Goal: Check status: Check status

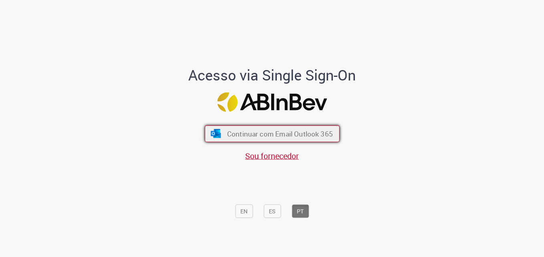
click at [260, 135] on span "Continuar com Email Outlook 365" at bounding box center [280, 133] width 106 height 9
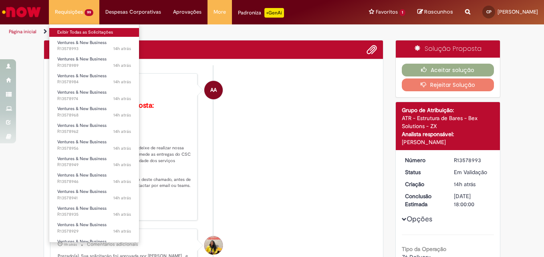
click at [77, 32] on link "Exibir Todas as Solicitações" at bounding box center [94, 32] width 90 height 9
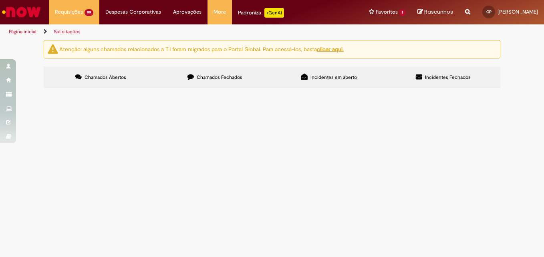
click at [0, 0] on input "Pesquisar" at bounding box center [0, 0] width 0 height 0
type input "*********"
click at [0, 0] on span "Pesquisar" at bounding box center [0, 0] width 0 height 0
click at [0, 0] on span "NF PRESTAÇÃO DE SERVIÇOS LIMPEZA DARK JD MARIA ESTELA R$ 4.396,53 VENC 27/10/20…" at bounding box center [0, 0] width 0 height 0
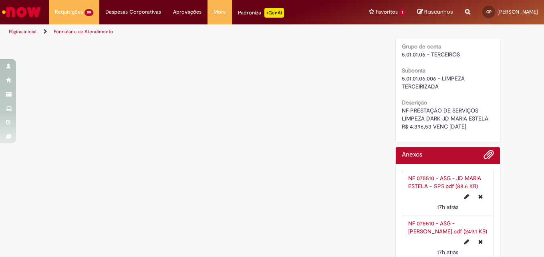
scroll to position [513, 0]
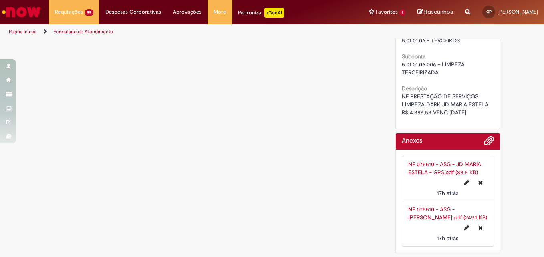
click at [437, 172] on link "NF 075510 - ASG - JD MARIA ESTELA - GPS.pdf (88.6 KB)" at bounding box center [444, 168] width 73 height 15
click at [417, 209] on link "NF 075510 - ASG - JD MARIA ESTELA.pdf (249.1 KB)" at bounding box center [447, 213] width 79 height 15
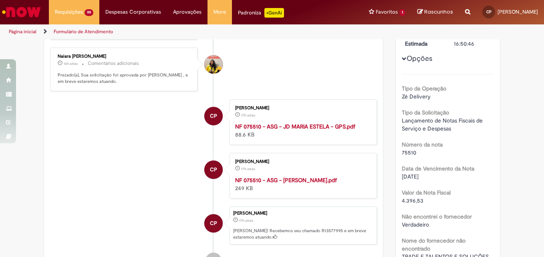
scroll to position [32, 0]
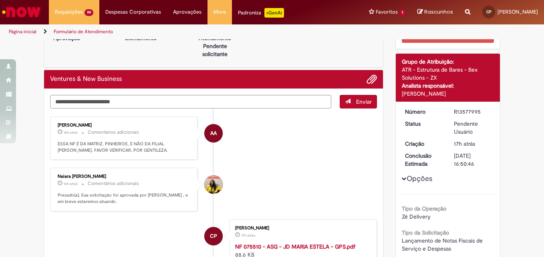
drag, startPoint x: 452, startPoint y: 112, endPoint x: 479, endPoint y: 111, distance: 27.3
click at [479, 111] on div "R13577995" at bounding box center [472, 112] width 37 height 8
copy div "R13577995"
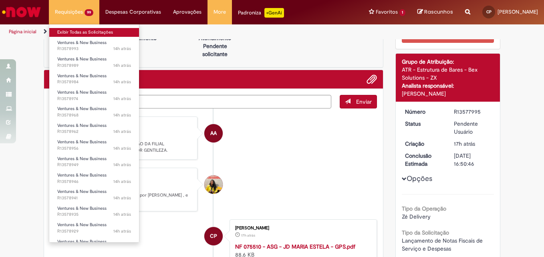
click at [85, 36] on link "Exibir Todas as Solicitações" at bounding box center [94, 32] width 90 height 9
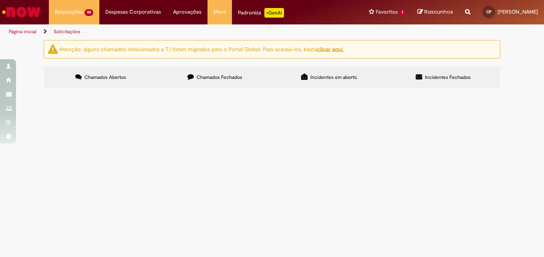
click at [0, 0] on input "Pesquisar" at bounding box center [0, 0] width 0 height 0
paste input "*********"
type input "*********"
click at [0, 0] on input "Pesquisar" at bounding box center [0, 0] width 0 height 0
paste input "*********"
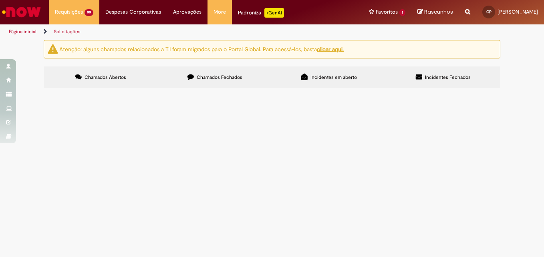
drag, startPoint x: 390, startPoint y: 111, endPoint x: 399, endPoint y: 112, distance: 8.9
click at [0, 0] on input "*********" at bounding box center [0, 0] width 0 height 0
type input "*********"
click at [0, 0] on span "Pesquisar" at bounding box center [0, 0] width 0 height 0
click at [0, 0] on span "NF PRESTAÇÃO DE SERVIÇOS LIMPEZA DARK BARRA DA TIJUCA R$ 3.244,85 VENC 27/10/20…" at bounding box center [0, 0] width 0 height 0
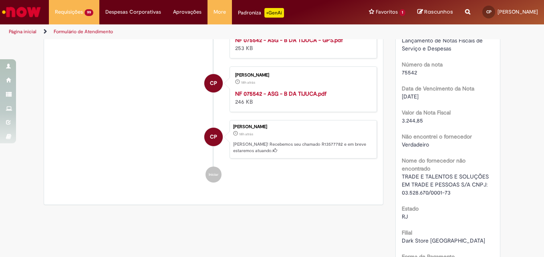
scroll to position [73, 0]
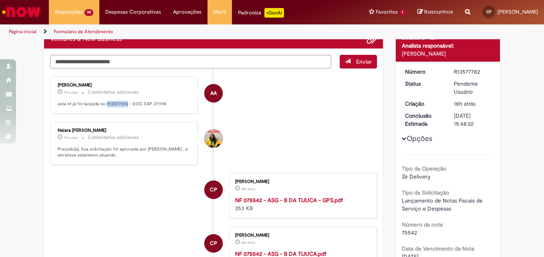
drag, startPoint x: 103, startPoint y: 104, endPoint x: 123, endPoint y: 105, distance: 20.4
click at [123, 105] on p "esta nf já foi lançada no R13577596 - DOC SAP 371198" at bounding box center [124, 104] width 133 height 6
copy p "R13577596"
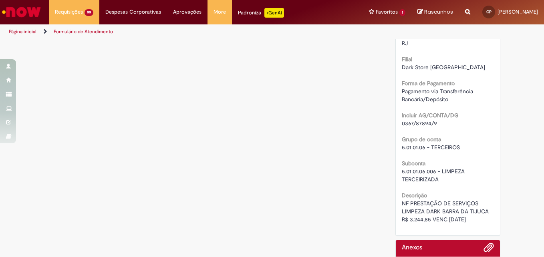
scroll to position [513, 0]
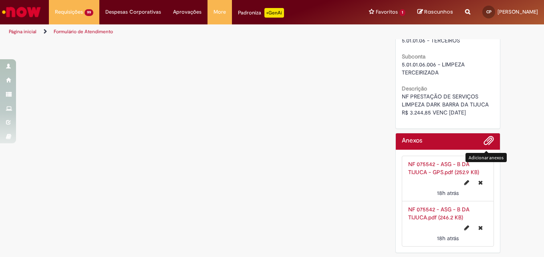
click at [484, 142] on span "Adicionar anexos" at bounding box center [489, 141] width 10 height 10
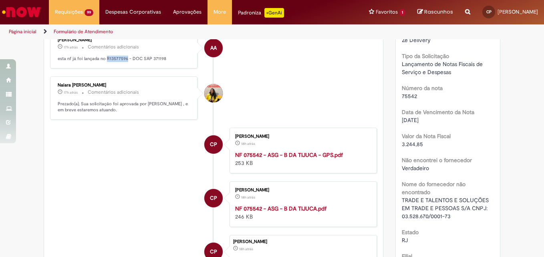
scroll to position [83, 0]
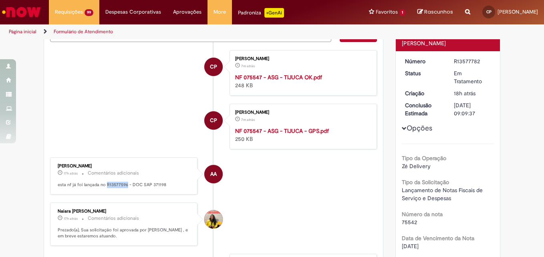
drag, startPoint x: 451, startPoint y: 61, endPoint x: 478, endPoint y: 61, distance: 27.2
click at [478, 61] on div "R13577782" at bounding box center [472, 61] width 37 height 8
copy div "R13577782"
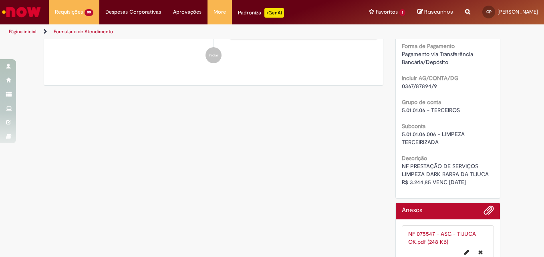
scroll to position [604, 0]
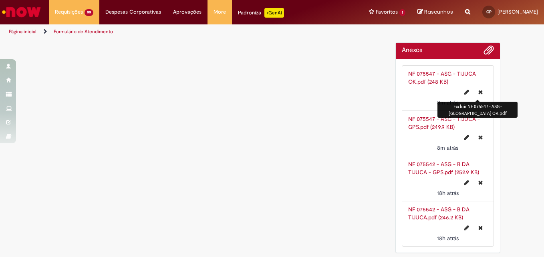
click at [478, 93] on icon "Excluir NF 075547 - ASG - TIJUCA OK.pdf" at bounding box center [480, 92] width 4 height 6
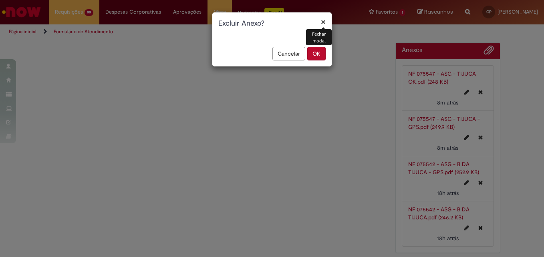
click at [315, 56] on button "OK" at bounding box center [316, 54] width 18 height 14
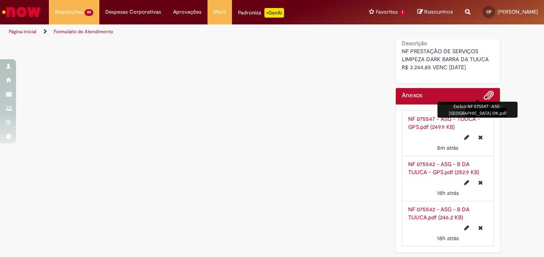
scroll to position [559, 0]
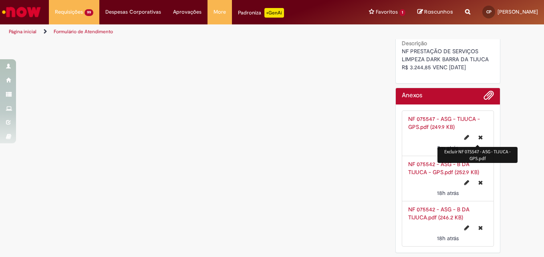
click at [479, 138] on icon "Excluir NF 075547 - ASG - TIJUCA - GPS.pdf" at bounding box center [480, 138] width 4 height 6
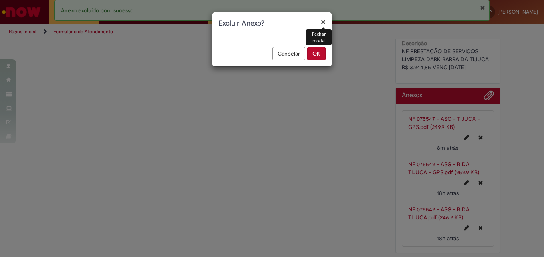
click at [315, 57] on button "OK" at bounding box center [316, 54] width 18 height 14
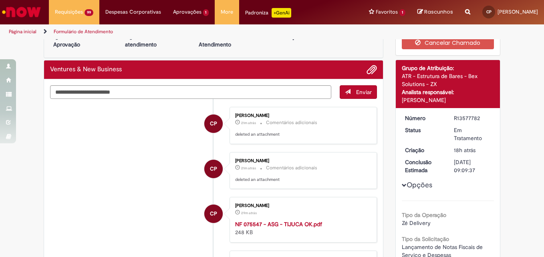
scroll to position [40, 0]
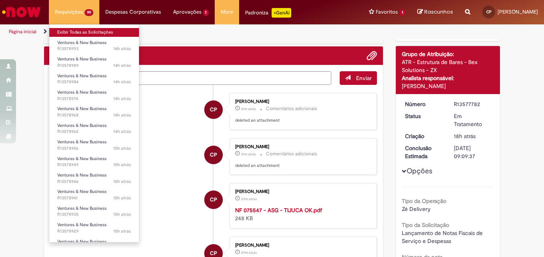
click at [66, 32] on link "Exibir Todas as Solicitações" at bounding box center [94, 32] width 90 height 9
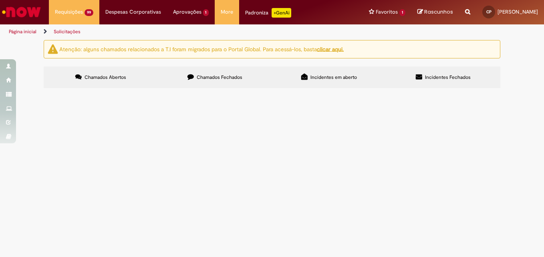
scroll to position [211, 0]
click at [0, 0] on icon at bounding box center [0, 0] width 0 height 0
click at [0, 0] on link at bounding box center [0, 0] width 0 height 0
click at [0, 0] on icon at bounding box center [0, 0] width 0 height 0
click at [0, 0] on link at bounding box center [0, 0] width 0 height 0
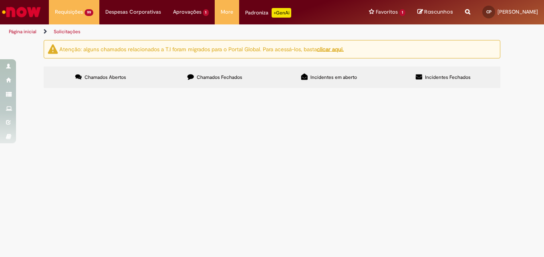
scroll to position [371, 0]
click at [0, 0] on link at bounding box center [0, 0] width 0 height 0
click at [0, 0] on link "3" at bounding box center [0, 0] width 0 height 0
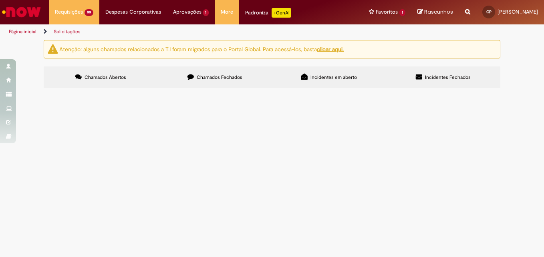
click at [0, 0] on span "NF PRESTAÇÃO DE SERVIÇOS LIMPEZA DARK JD MARIA ESTELA R$ 4.396,53 VENC 27/10/20…" at bounding box center [0, 0] width 0 height 0
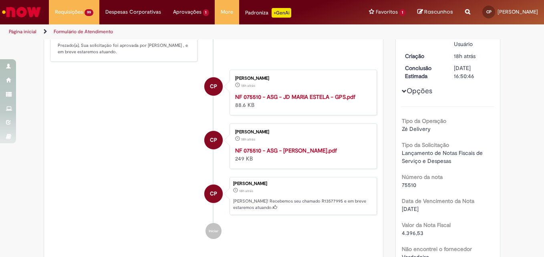
click at [185, 55] on p "Prezado(a), Sua solicitação foi aprovada por Naiara Domingues Rodrigues Santos …" at bounding box center [124, 48] width 133 height 12
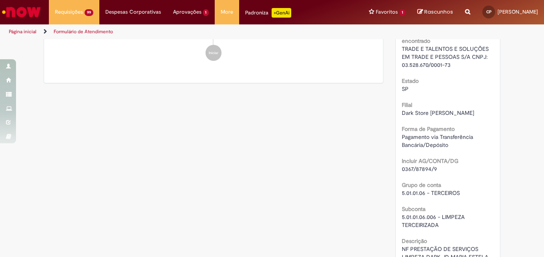
scroll to position [513, 0]
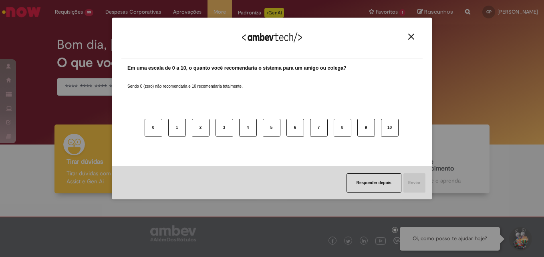
click at [389, 36] on img "Close" at bounding box center [411, 37] width 6 height 6
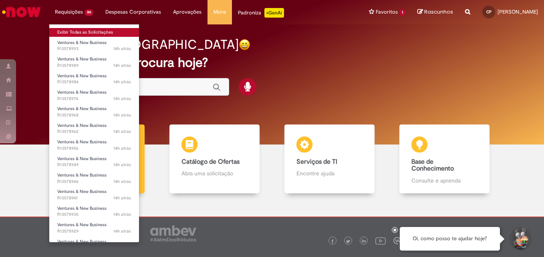
click at [80, 32] on link "Exibir Todas as Solicitações" at bounding box center [94, 32] width 90 height 9
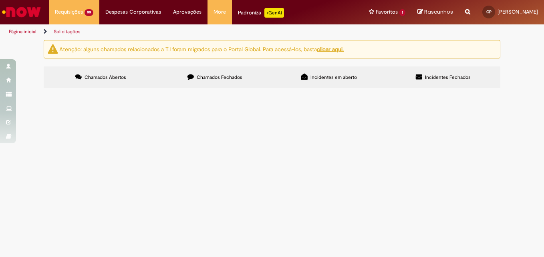
click at [0, 0] on input "Pesquisar" at bounding box center [0, 0] width 0 height 0
paste input "*********"
type input "*********"
click at [0, 0] on button "Pesquisar" at bounding box center [0, 0] width 0 height 0
click at [0, 0] on span "NF PRESTAÇÃO DE SERVIÇOS LIMPEZA DARK TIJUCA R$ 5.610,53 VENC 27/10/2025" at bounding box center [0, 0] width 0 height 0
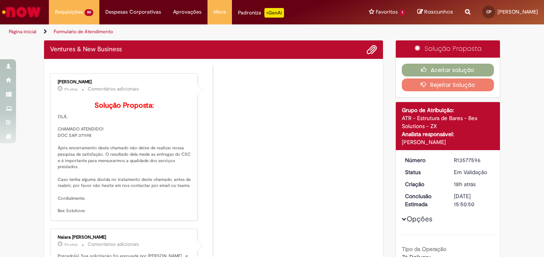
click at [197, 155] on li "Adriana Abdalla 17h atrás 17 horas atrás Comentários adicionais Solução Propost…" at bounding box center [213, 146] width 327 height 147
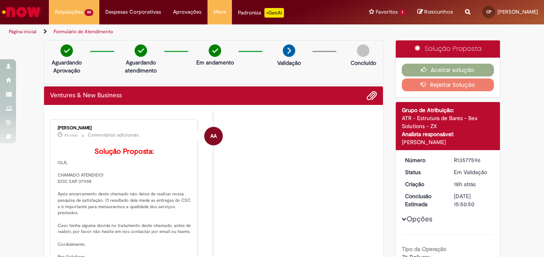
drag, startPoint x: 450, startPoint y: 160, endPoint x: 479, endPoint y: 156, distance: 29.1
click at [389, 156] on dd "R13577596" at bounding box center [472, 160] width 49 height 8
copy div "R13577596"
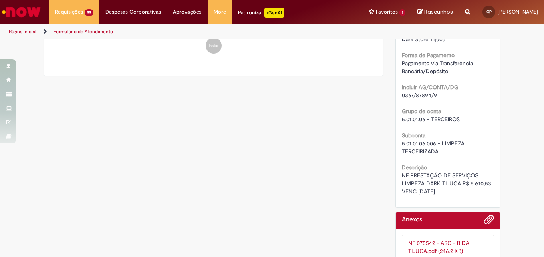
scroll to position [521, 0]
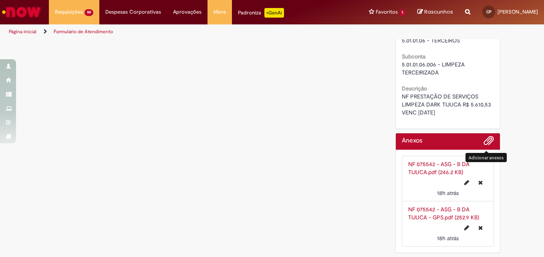
click at [389, 138] on span "Adicionar anexos" at bounding box center [489, 141] width 10 height 10
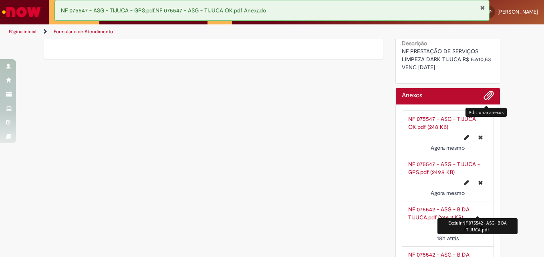
scroll to position [612, 0]
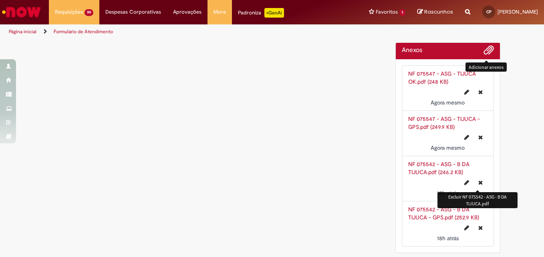
click at [389, 183] on icon "Excluir NF 075542 - ASG - B DA TIJUCA.pdf" at bounding box center [480, 183] width 4 height 6
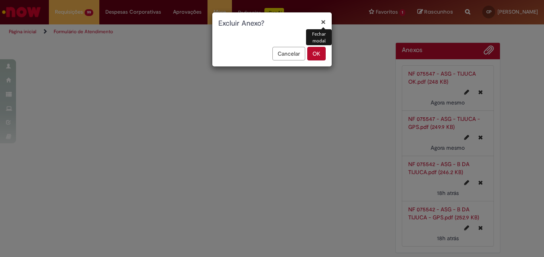
click at [318, 57] on button "OK" at bounding box center [316, 54] width 18 height 14
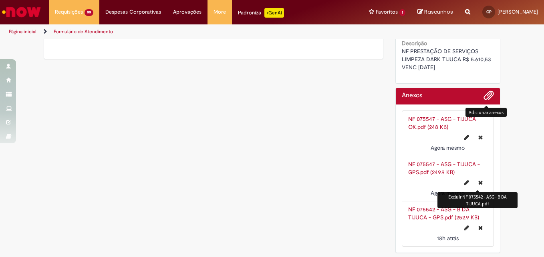
scroll to position [567, 0]
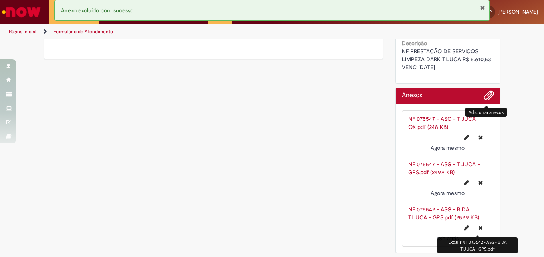
click at [389, 227] on icon "Excluir NF 075542 - ASG - B DA TIJUCA - GPS.pdf" at bounding box center [480, 228] width 4 height 6
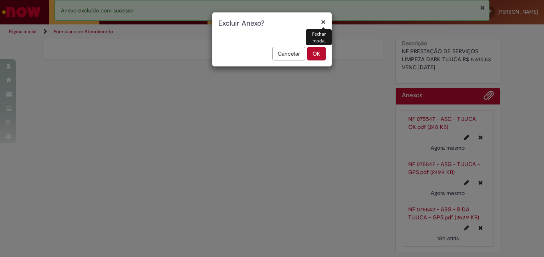
click at [318, 55] on button "OK" at bounding box center [316, 54] width 18 height 14
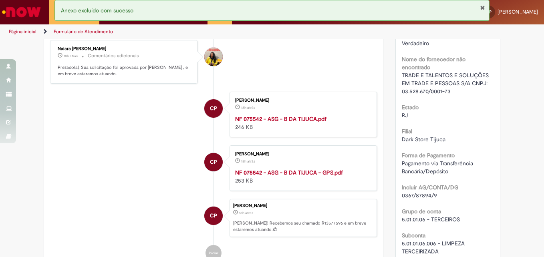
scroll to position [321, 0]
